Goal: Task Accomplishment & Management: Manage account settings

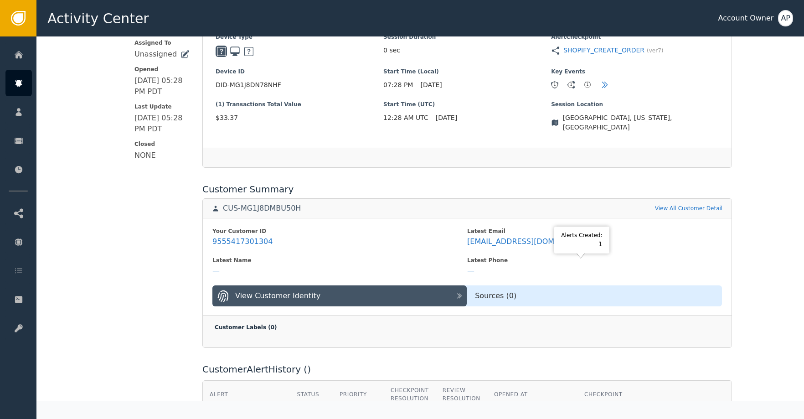
scroll to position [297, 0]
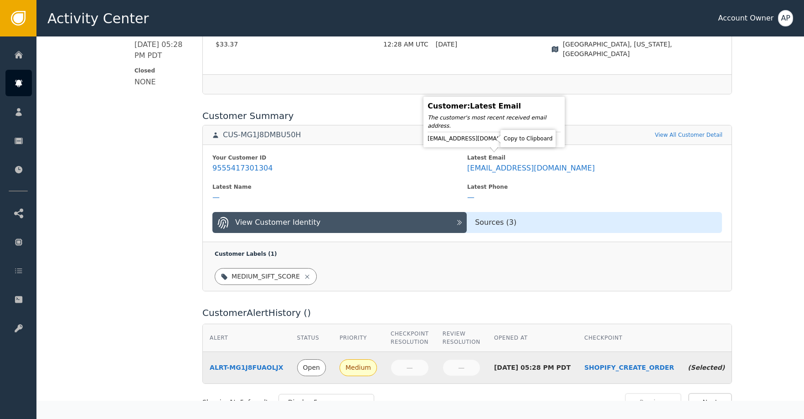
click at [527, 137] on icon at bounding box center [531, 138] width 9 height 9
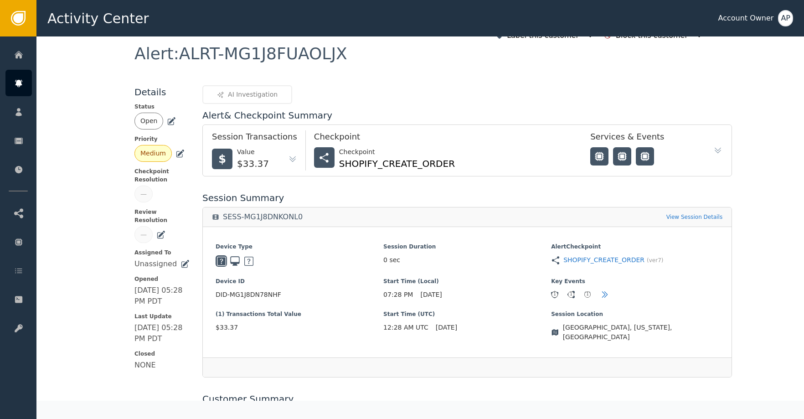
scroll to position [0, 0]
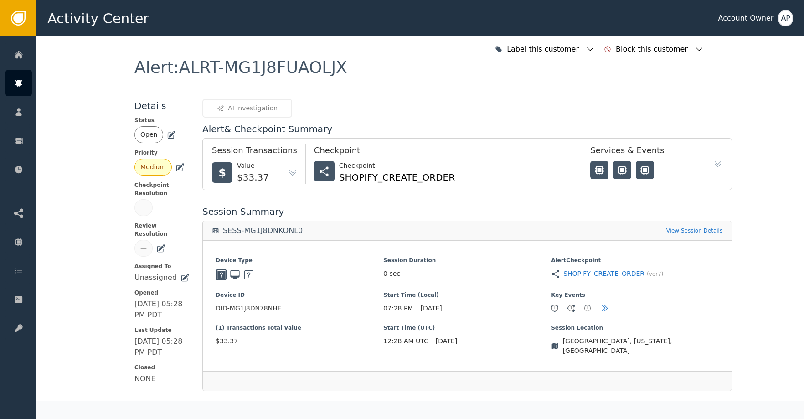
click at [166, 142] on div "Open" at bounding box center [161, 134] width 55 height 17
click at [169, 137] on icon at bounding box center [171, 134] width 9 height 9
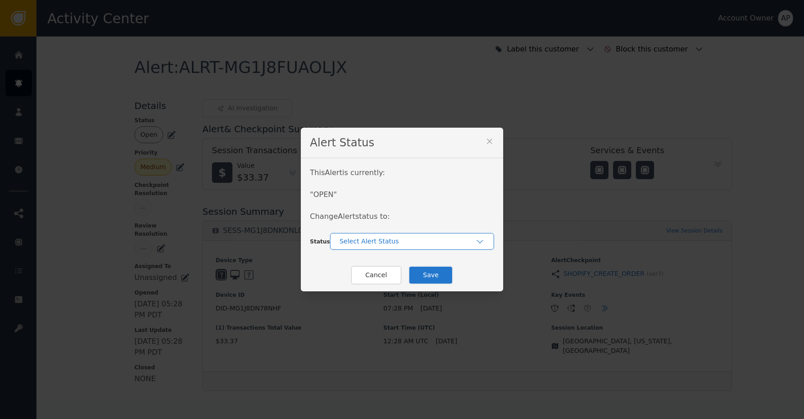
drag, startPoint x: 379, startPoint y: 243, endPoint x: 382, endPoint y: 248, distance: 5.2
click at [379, 243] on div "Select Alert Status" at bounding box center [408, 242] width 136 height 10
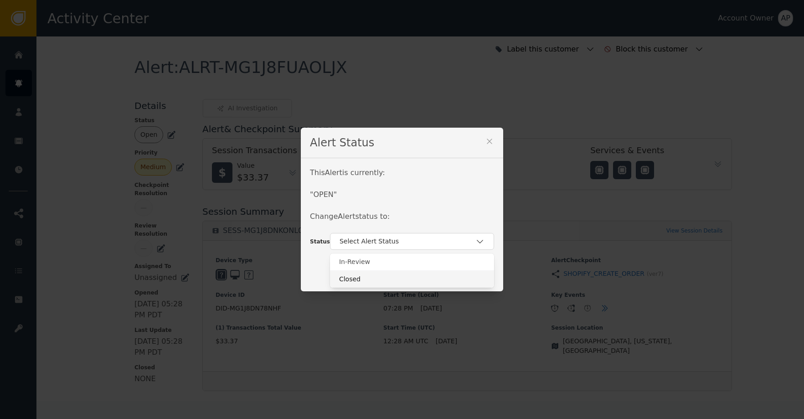
click at [395, 278] on div "Closed" at bounding box center [412, 279] width 146 height 10
click at [431, 277] on button "Save" at bounding box center [430, 275] width 45 height 19
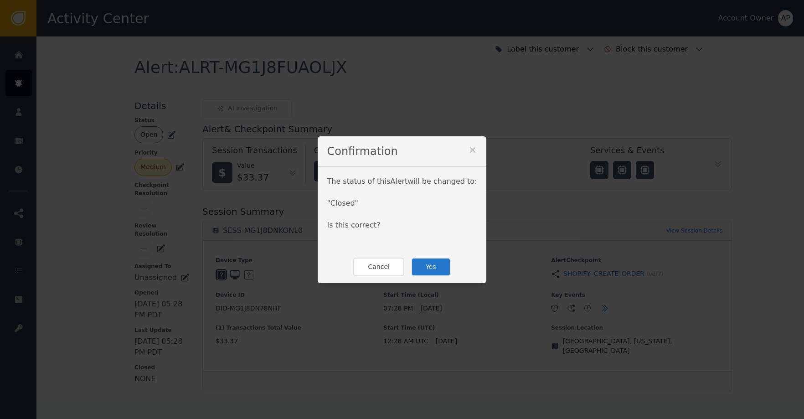
drag, startPoint x: 435, startPoint y: 269, endPoint x: 436, endPoint y: 260, distance: 8.7
click at [436, 269] on button "Yes" at bounding box center [431, 267] width 40 height 19
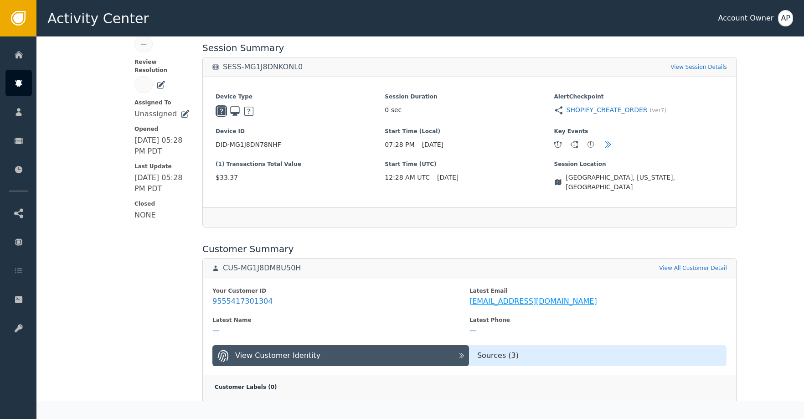
scroll to position [165, 0]
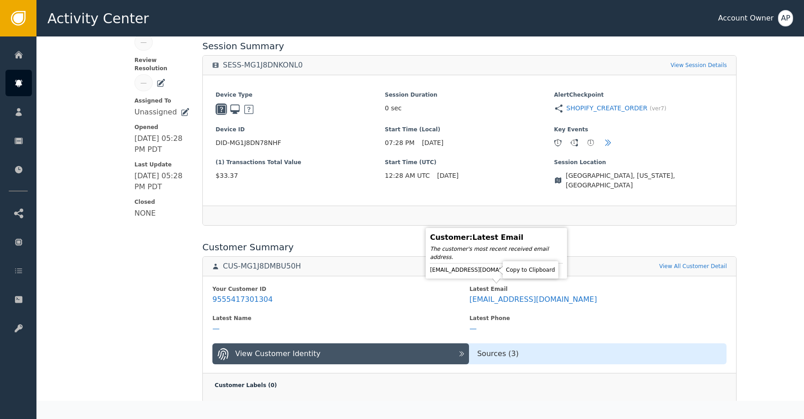
click at [529, 271] on icon at bounding box center [533, 269] width 9 height 9
